Goal: Find specific page/section: Find specific page/section

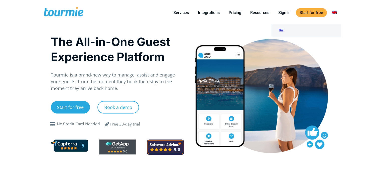
click at [335, 12] on link at bounding box center [334, 13] width 12 height 6
click at [333, 13] on link at bounding box center [334, 13] width 12 height 6
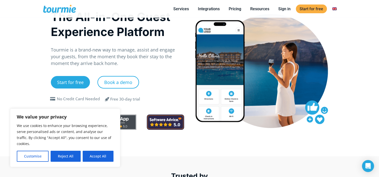
scroll to position [25, 0]
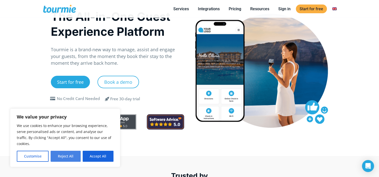
click at [63, 155] on button "Reject All" at bounding box center [66, 156] width 30 height 11
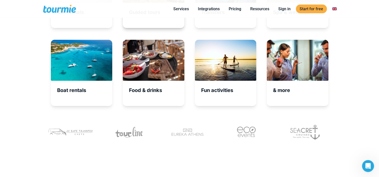
scroll to position [1733, 0]
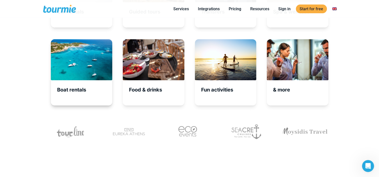
click at [84, 82] on div "Boat rentals" at bounding box center [82, 72] width 62 height 66
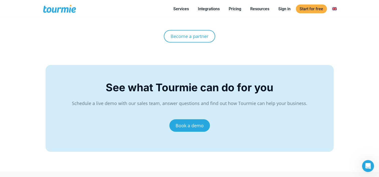
scroll to position [1893, 0]
